Goal: Information Seeking & Learning: Learn about a topic

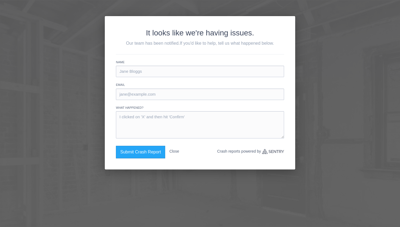
click at [175, 152] on button "Close" at bounding box center [174, 151] width 10 height 11
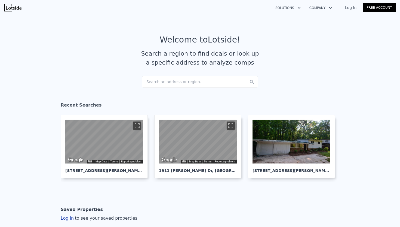
click at [350, 10] on link "Log In" at bounding box center [351, 7] width 25 height 5
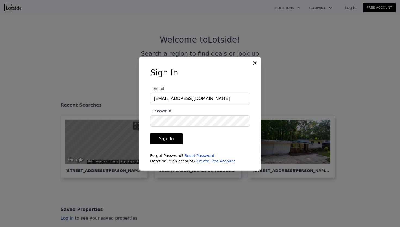
type input "[EMAIL_ADDRESS][DOMAIN_NAME]"
click at [164, 139] on button "Sign In" at bounding box center [166, 138] width 32 height 11
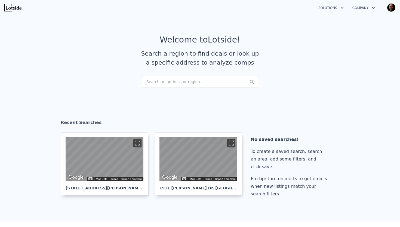
click at [154, 83] on div "Search an address or region..." at bounding box center [200, 82] width 117 height 12
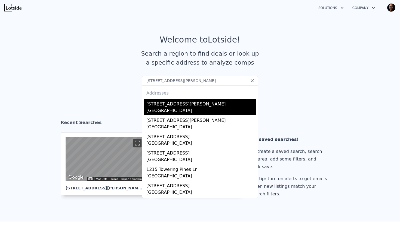
type input "[STREET_ADDRESS][PERSON_NAME]"
click at [157, 107] on div "[STREET_ADDRESS][PERSON_NAME]" at bounding box center [201, 103] width 109 height 9
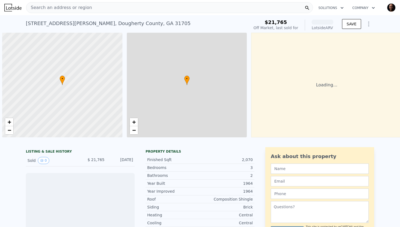
scroll to position [0, 2]
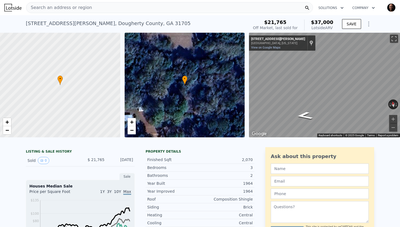
click at [83, 8] on span "Search an address or region" at bounding box center [59, 7] width 66 height 7
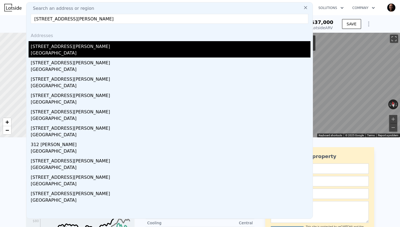
type input "[STREET_ADDRESS][PERSON_NAME]"
click at [47, 49] on div "[STREET_ADDRESS][PERSON_NAME]" at bounding box center [171, 45] width 280 height 9
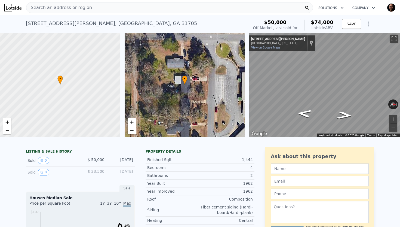
click at [66, 7] on span "Search an address or region" at bounding box center [59, 7] width 66 height 7
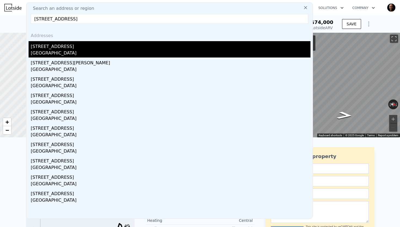
type input "[STREET_ADDRESS]"
click at [55, 45] on div "[STREET_ADDRESS]" at bounding box center [171, 45] width 280 height 9
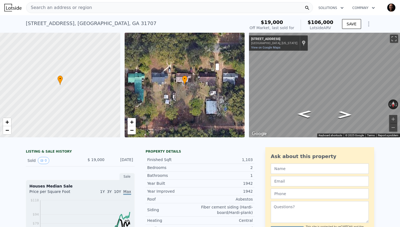
click at [60, 6] on span "Search an address or region" at bounding box center [59, 7] width 66 height 7
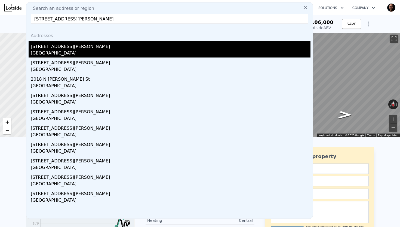
type input "[STREET_ADDRESS][PERSON_NAME]"
click at [54, 48] on div "[STREET_ADDRESS][PERSON_NAME]" at bounding box center [171, 45] width 280 height 9
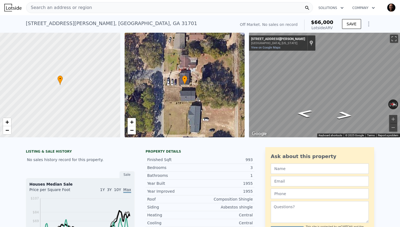
click at [185, 8] on div "Search an address or region" at bounding box center [169, 7] width 287 height 11
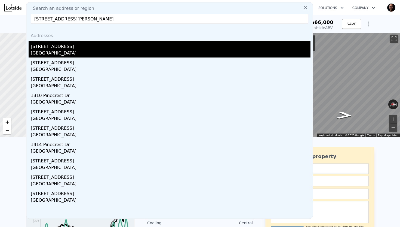
type input "[STREET_ADDRESS][PERSON_NAME]"
click at [80, 49] on div "[STREET_ADDRESS]" at bounding box center [171, 45] width 280 height 9
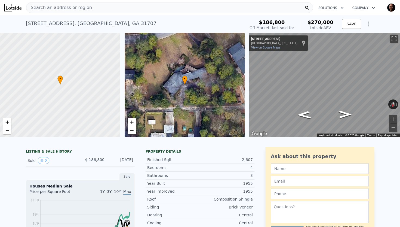
click at [83, 8] on span "Search an address or region" at bounding box center [59, 7] width 66 height 7
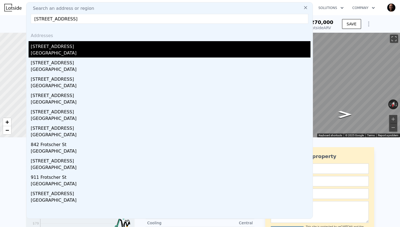
type input "[STREET_ADDRESS]"
click at [56, 47] on div "[STREET_ADDRESS]" at bounding box center [171, 45] width 280 height 9
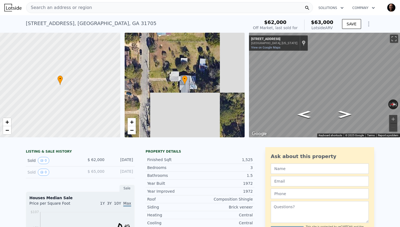
click at [86, 7] on span "Search an address or region" at bounding box center [59, 7] width 66 height 7
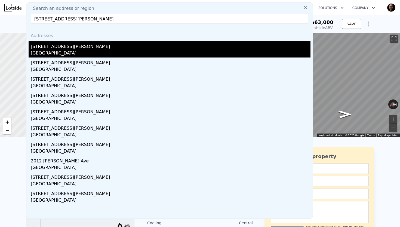
type input "[STREET_ADDRESS][PERSON_NAME]"
click at [54, 49] on div "[STREET_ADDRESS][PERSON_NAME]" at bounding box center [171, 45] width 280 height 9
